Goal: Information Seeking & Learning: Learn about a topic

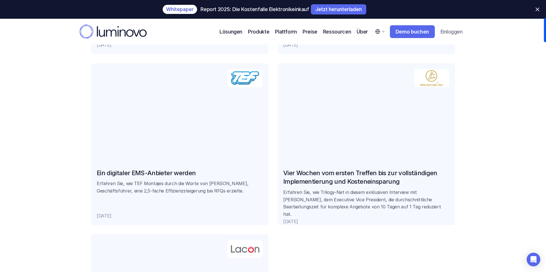
scroll to position [1285, 0]
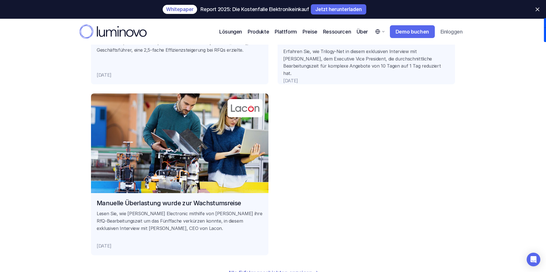
click at [203, 205] on link "Manuelle Überlastung wurde zur Wachstumsreise Lesen Sie, wie Lacon Electronic m…" at bounding box center [179, 174] width 177 height 162
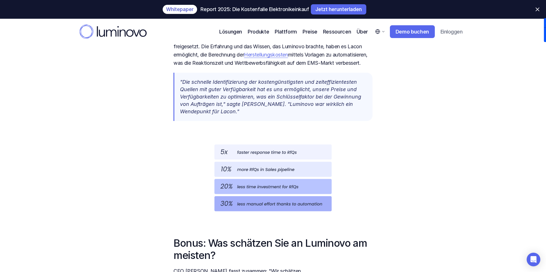
scroll to position [926, 0]
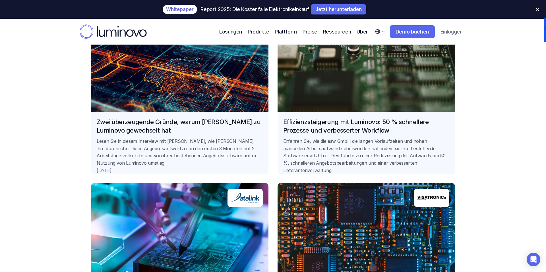
scroll to position [855, 0]
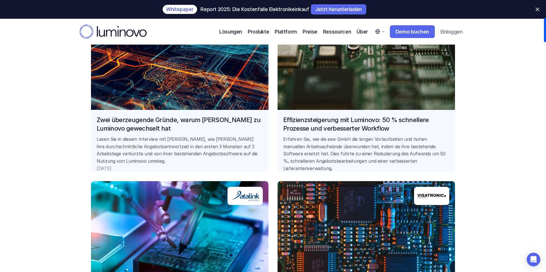
click at [371, 128] on link "Effizienzsteigerung mit Luminovo: 50 % schnellere Prozesse und verbesserter Wor…" at bounding box center [365, 91] width 177 height 162
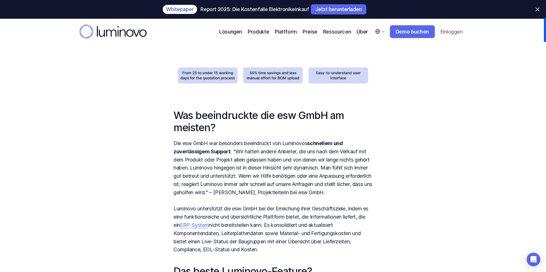
scroll to position [519, 0]
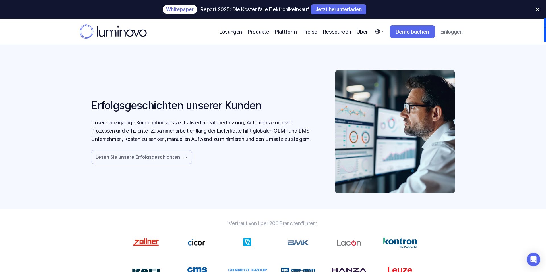
scroll to position [1, 0]
